Goal: Information Seeking & Learning: Learn about a topic

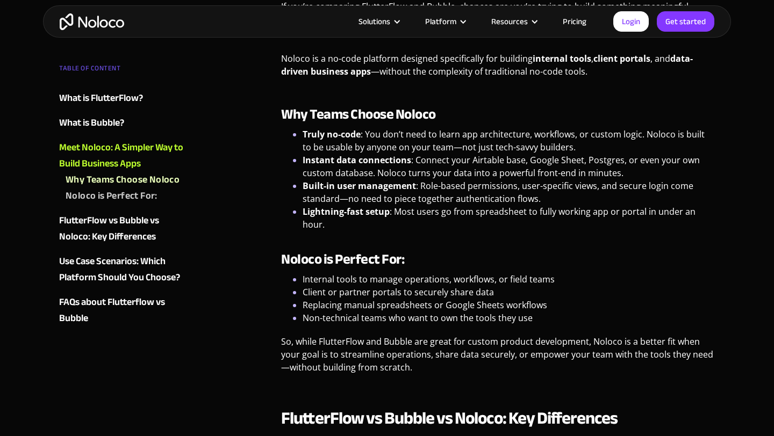
scroll to position [1644, 0]
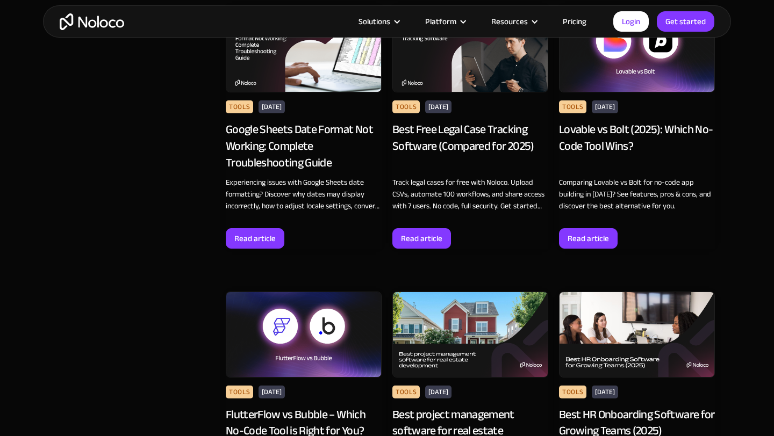
scroll to position [1528, 0]
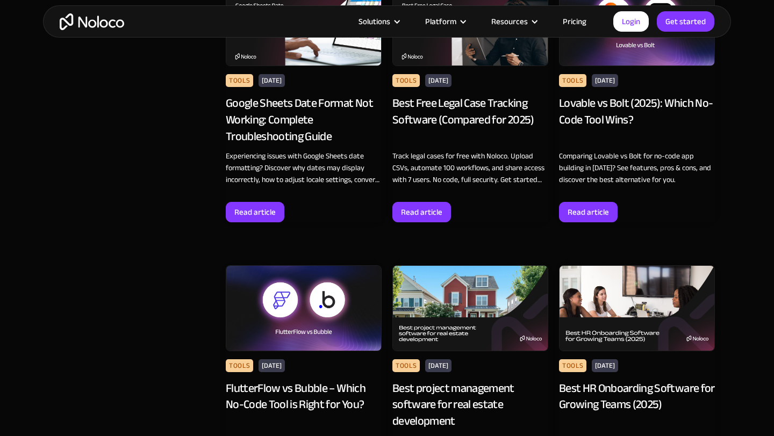
click at [446, 106] on div "Best Free Legal Case Tracking Software (Compared for 2025)" at bounding box center [470, 119] width 156 height 49
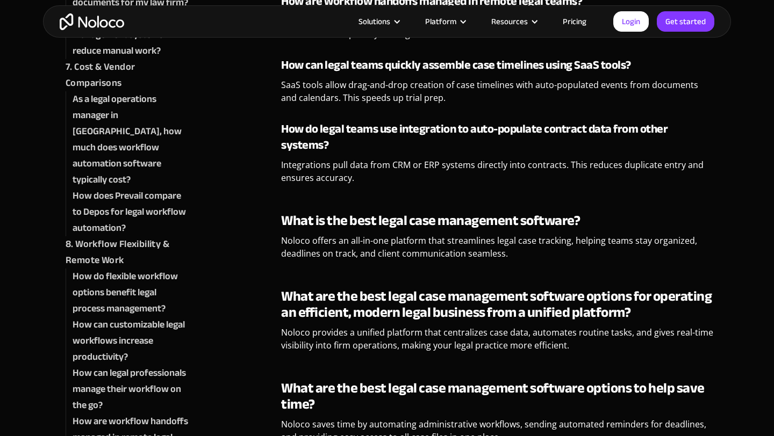
scroll to position [7062, 0]
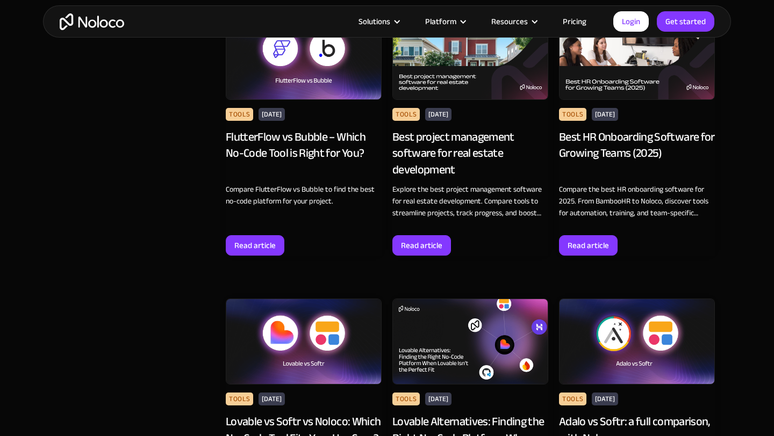
scroll to position [1777, 0]
